Goal: Check status: Check status

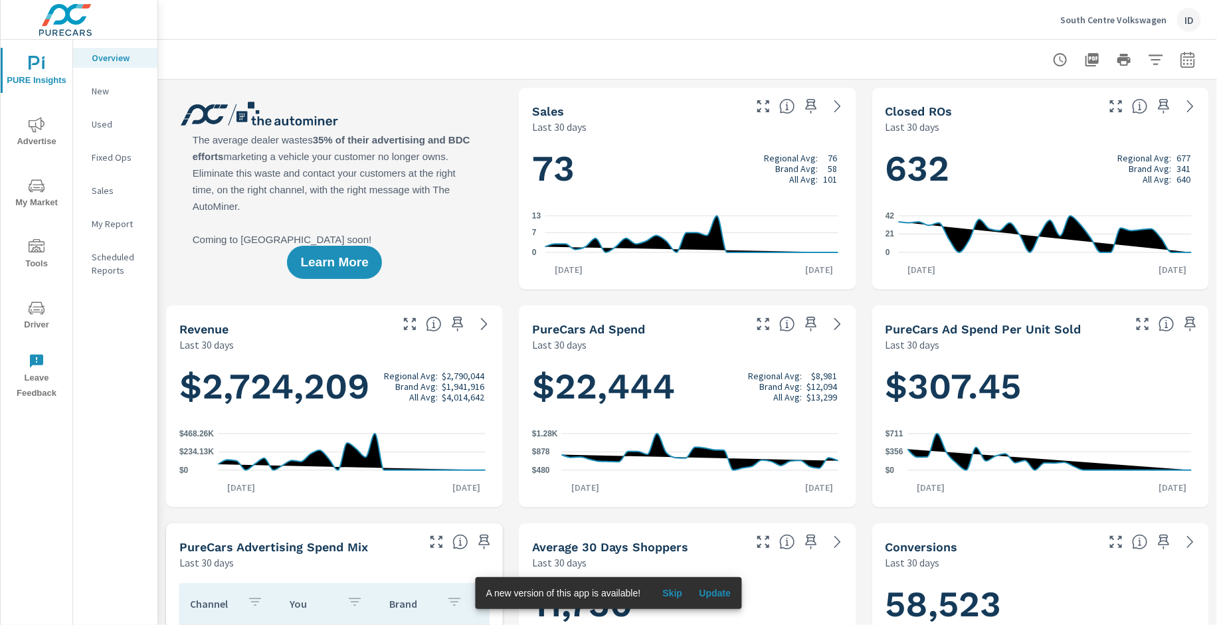
scroll to position [1, 0]
click at [23, 115] on button "Advertise" at bounding box center [37, 131] width 72 height 45
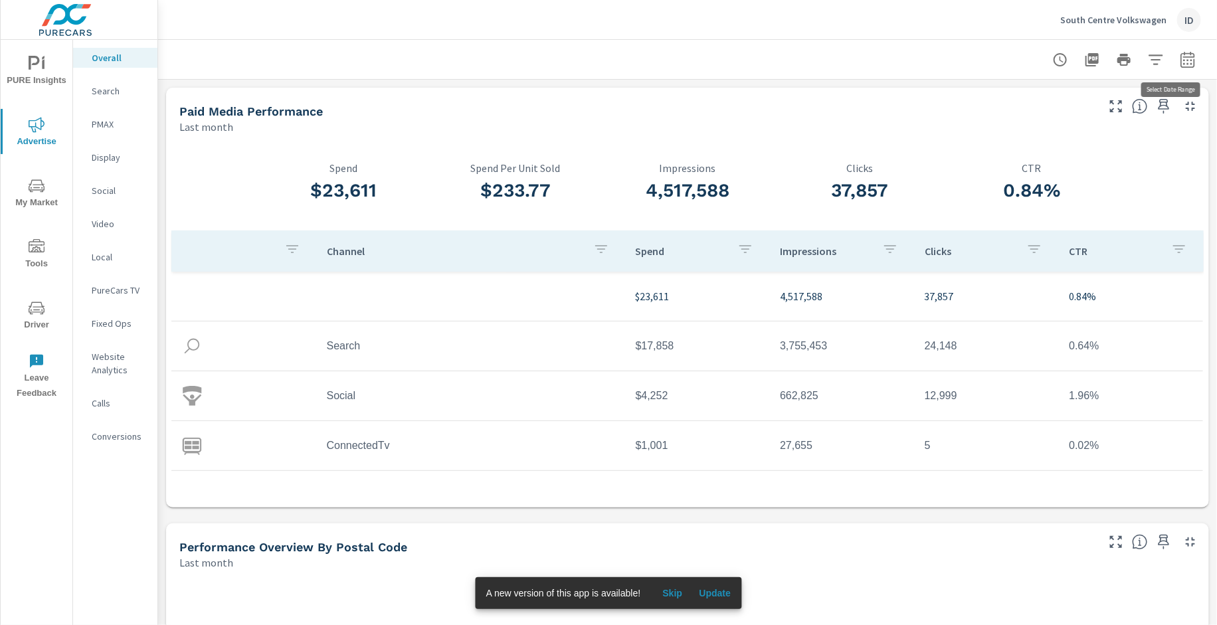
click at [1180, 66] on icon "button" at bounding box center [1188, 60] width 16 height 16
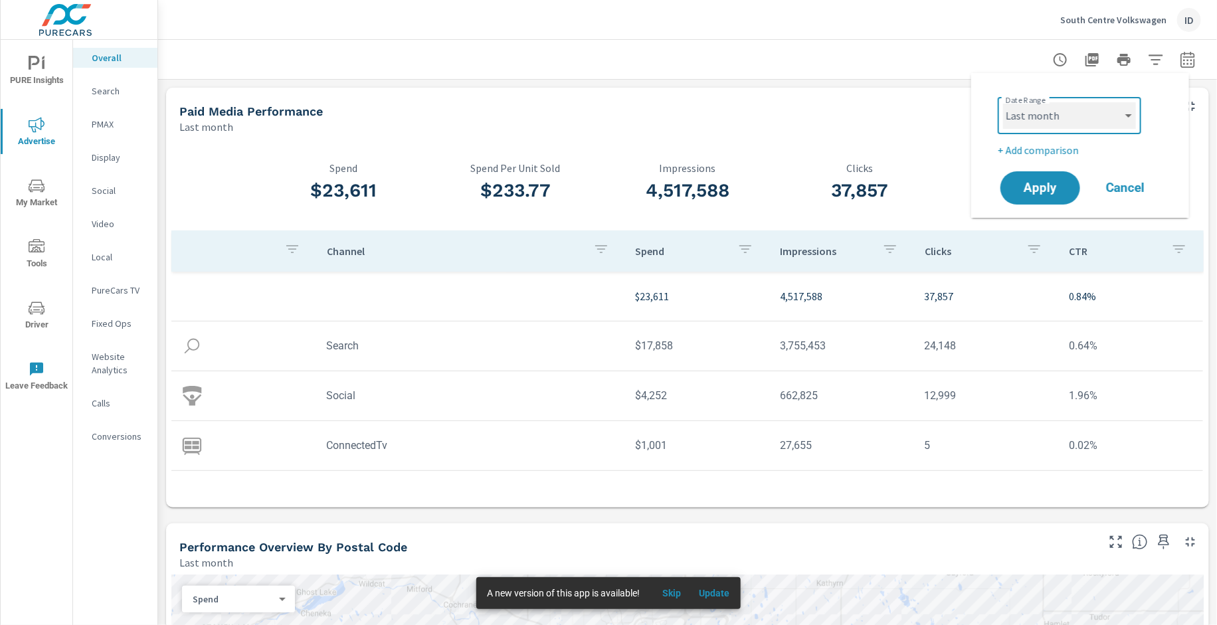
click at [1100, 118] on select "Custom [DATE] Last week Last 7 days Last 14 days Last 30 days Last 45 days Last…" at bounding box center [1069, 115] width 133 height 27
click at [1003, 102] on select "Custom [DATE] Last week Last 7 days Last 14 days Last 30 days Last 45 days Last…" at bounding box center [1069, 115] width 133 height 27
select select "Month to date"
click at [1034, 191] on span "Apply" at bounding box center [1040, 188] width 54 height 13
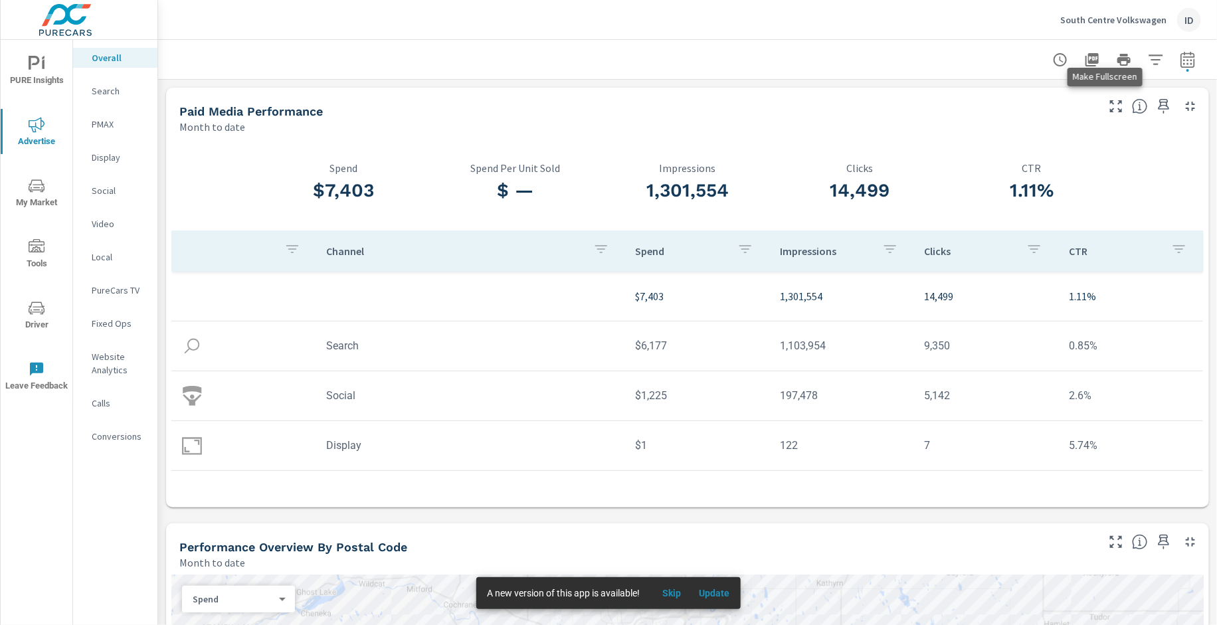
click at [1108, 102] on icon "button" at bounding box center [1116, 106] width 16 height 16
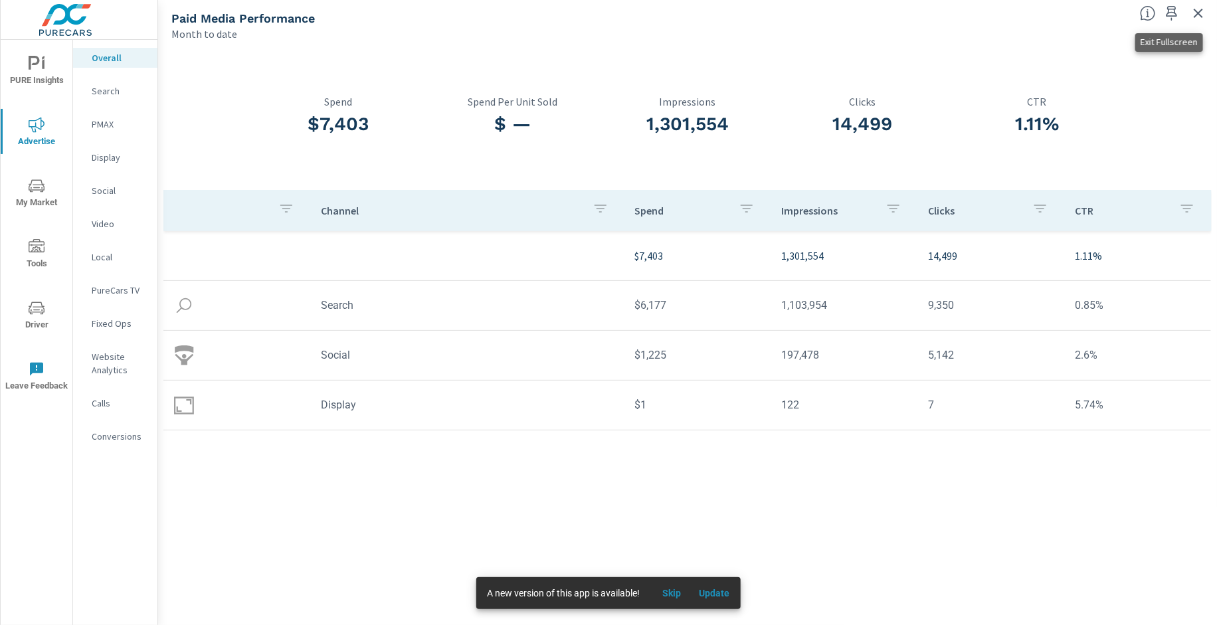
click at [1196, 19] on icon "button" at bounding box center [1199, 13] width 16 height 16
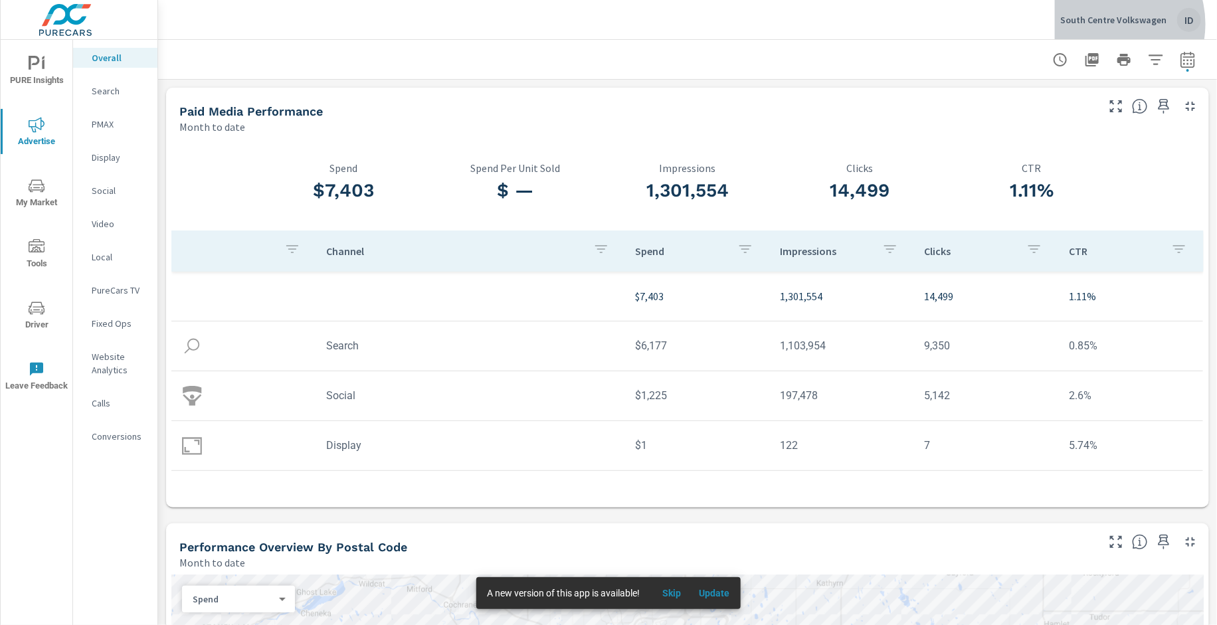
click at [1111, 24] on p "South Centre Volkswagen" at bounding box center [1114, 20] width 106 height 12
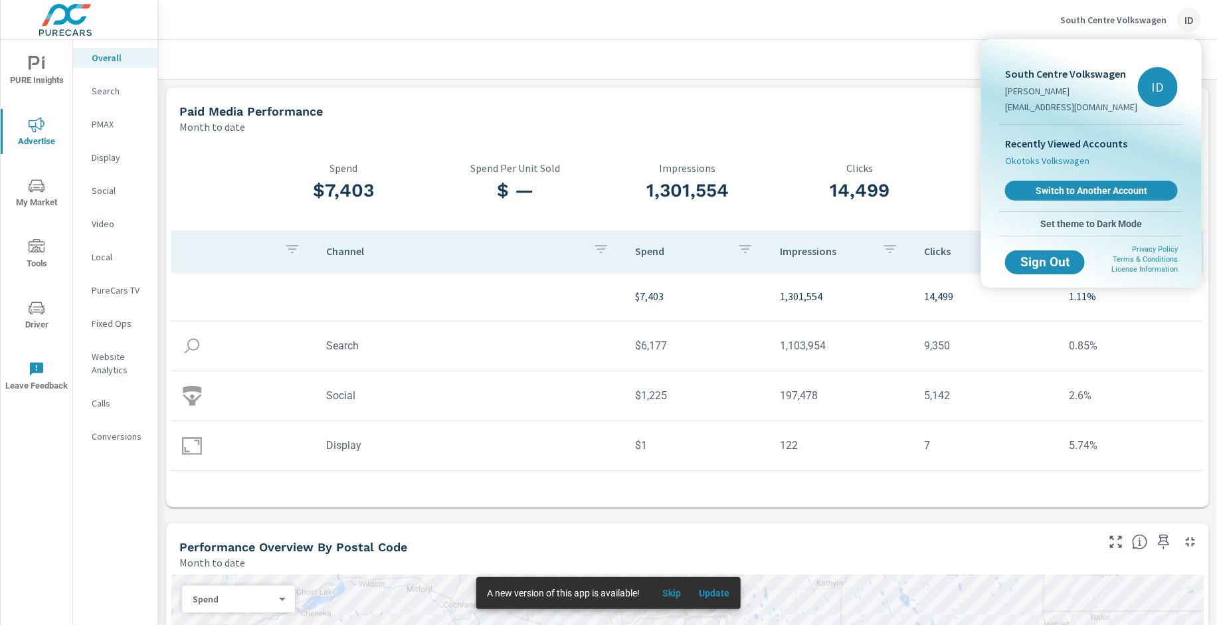
click at [1062, 157] on span "Okotoks Volkswagen" at bounding box center [1047, 160] width 84 height 13
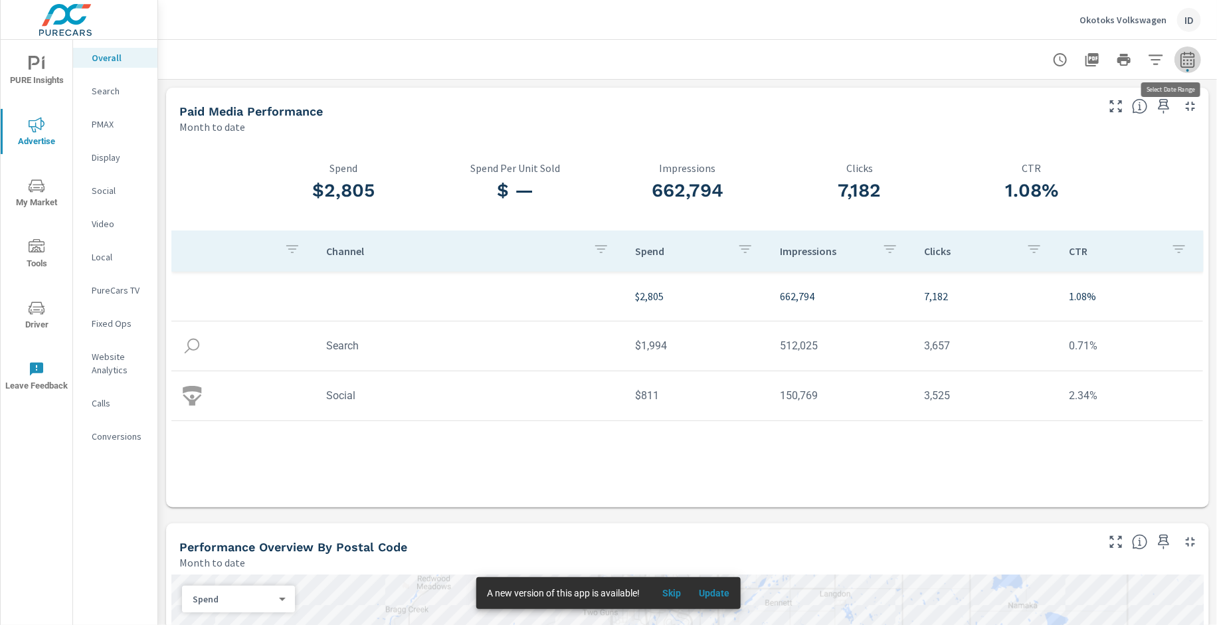
click at [1180, 64] on icon "button" at bounding box center [1188, 60] width 16 height 16
select select "Month to date"
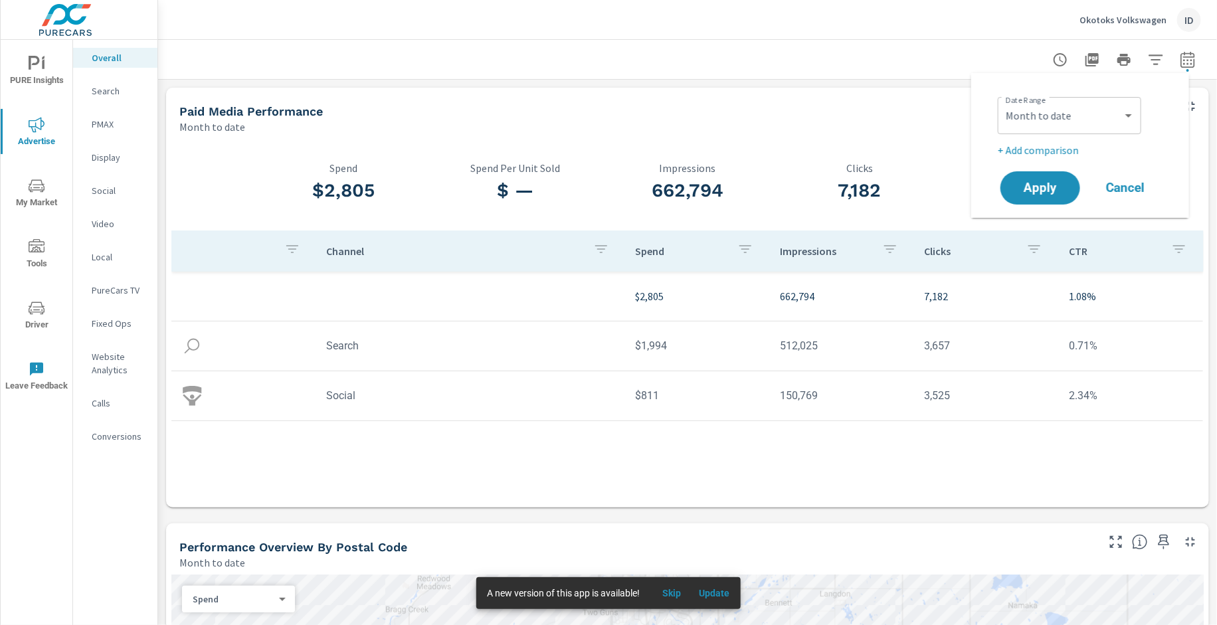
click at [825, 111] on div "Paid Media Performance" at bounding box center [637, 111] width 916 height 15
